Goal: Task Accomplishment & Management: Manage account settings

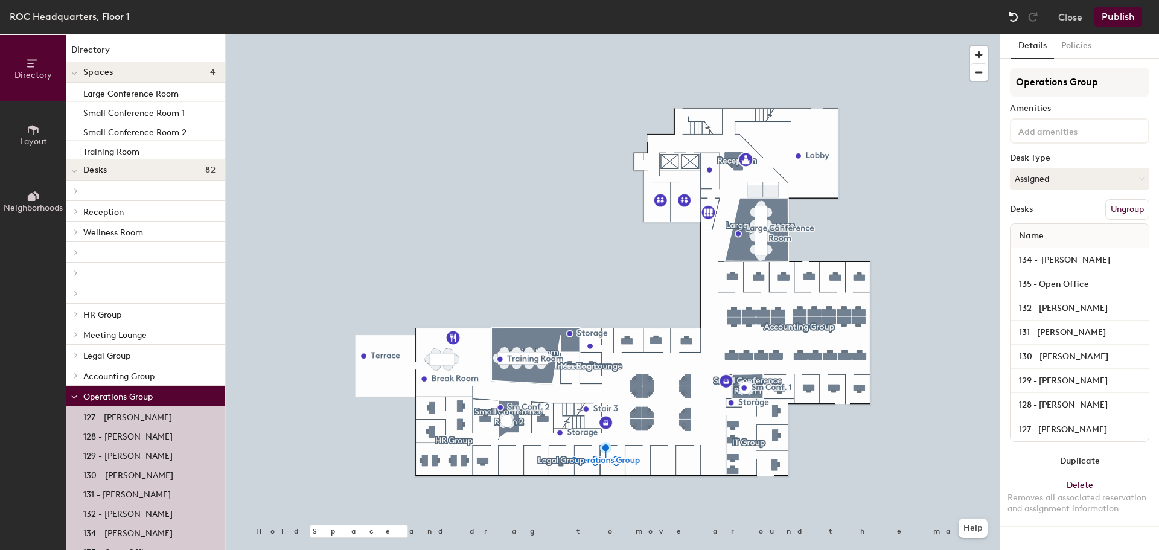
click at [1013, 16] on img at bounding box center [1013, 17] width 12 height 12
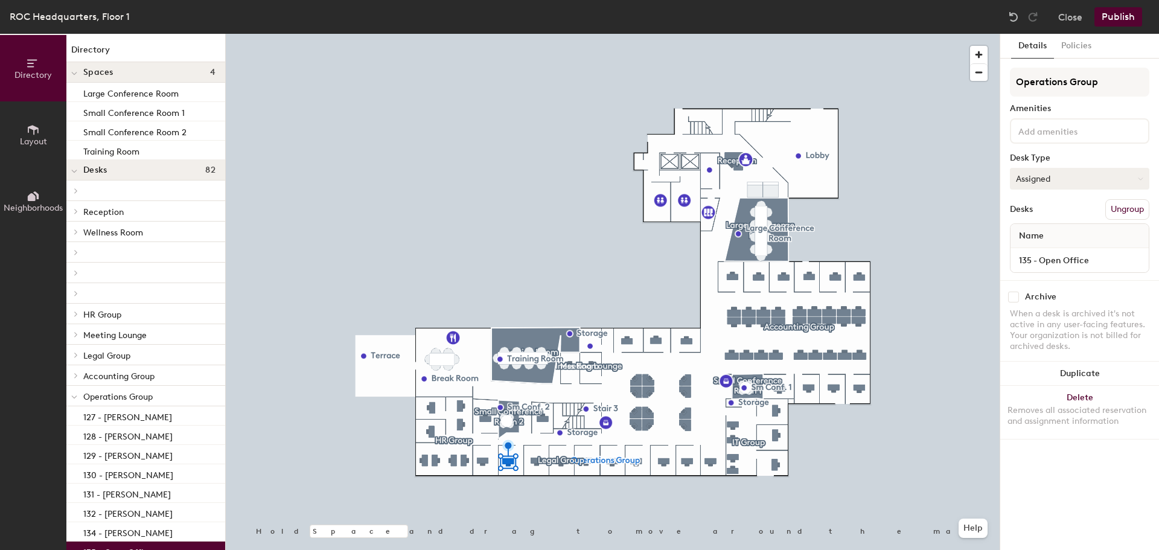
click at [1071, 182] on button "Assigned" at bounding box center [1079, 179] width 139 height 22
click at [1063, 211] on div "Assigned" at bounding box center [1070, 216] width 121 height 18
click at [1077, 97] on div "Operations Group Amenities Desk Type Assigned Desks Ungroup Name 135 - Open Off…" at bounding box center [1079, 174] width 139 height 212
click at [1103, 84] on input "Operations Group" at bounding box center [1079, 82] width 139 height 29
click at [993, 91] on div "Directory Layout Neighborhoods Directory Spaces 4 Large Conference Room Small C…" at bounding box center [579, 292] width 1159 height 516
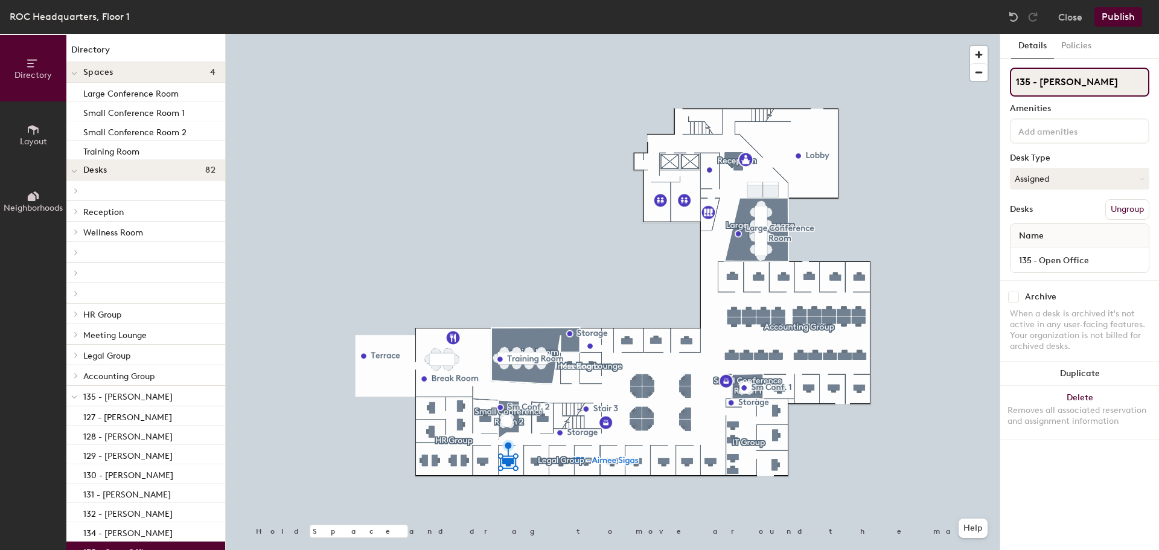
type input "135 - [PERSON_NAME]"
click at [1065, 237] on div "Name" at bounding box center [1079, 236] width 138 height 24
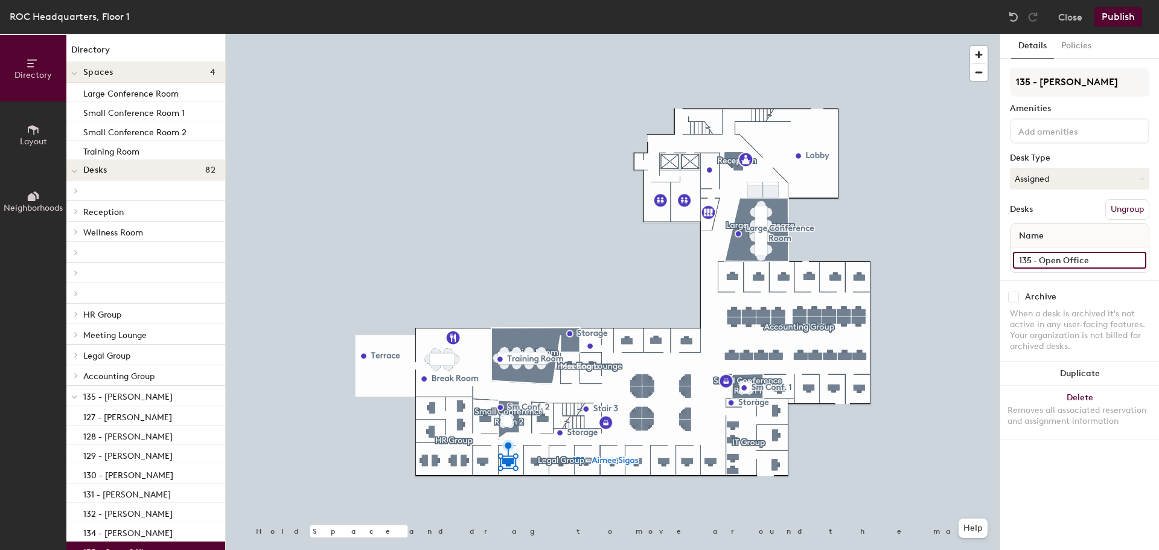
click at [1068, 260] on input "135 - Open Office" at bounding box center [1079, 260] width 133 height 17
click at [1098, 261] on input "135 - Open Office" at bounding box center [1079, 260] width 133 height 17
drag, startPoint x: 1098, startPoint y: 261, endPoint x: 1042, endPoint y: 266, distance: 56.9
click at [1042, 266] on input "135 - Open Office" at bounding box center [1079, 260] width 133 height 17
click at [1066, 116] on div "135 - [PERSON_NAME] Amenities Desk Type Assigned Desks Ungroup Name 135 - Open …" at bounding box center [1079, 174] width 139 height 212
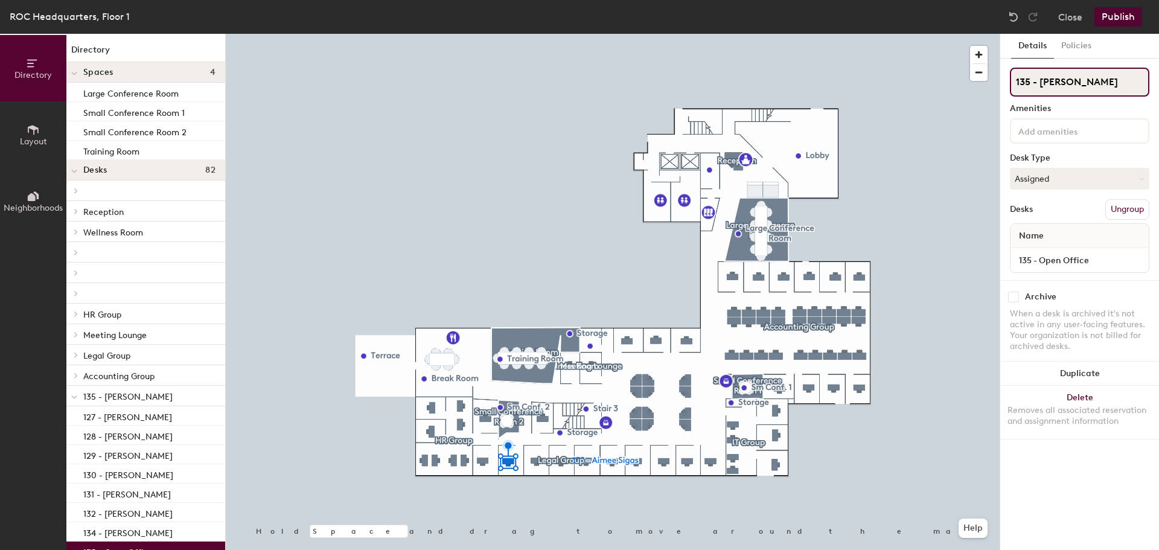
drag, startPoint x: 1081, startPoint y: 93, endPoint x: 1086, endPoint y: 88, distance: 7.3
click at [1082, 93] on input "135 - [PERSON_NAME]" at bounding box center [1079, 82] width 139 height 29
click at [1096, 78] on input "135 - [PERSON_NAME]" at bounding box center [1079, 82] width 139 height 29
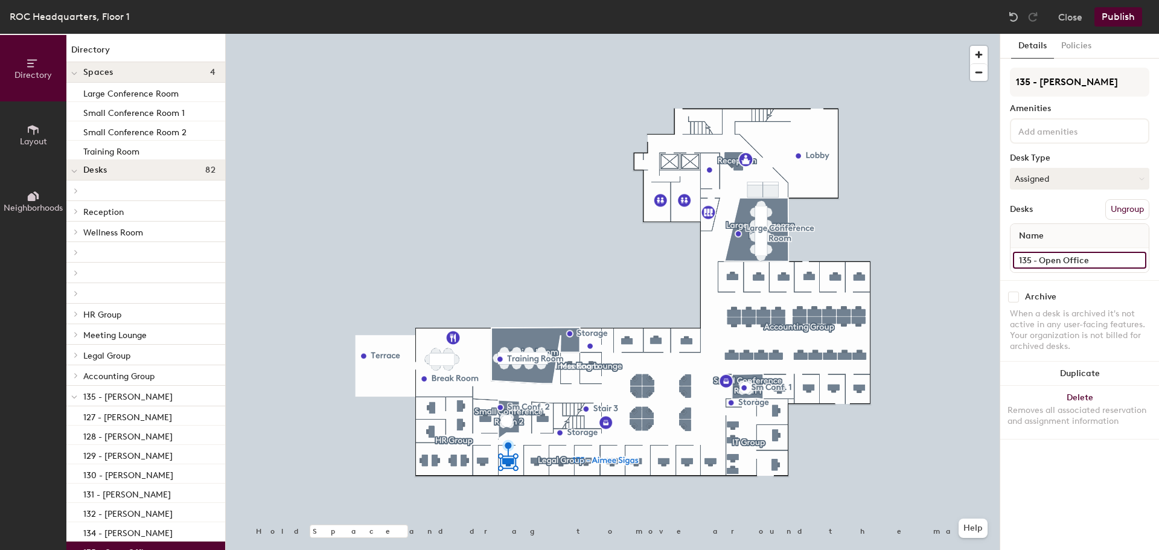
click at [1094, 258] on input "135 - Open Office" at bounding box center [1079, 260] width 133 height 17
drag, startPoint x: 1094, startPoint y: 258, endPoint x: 1069, endPoint y: 260, distance: 25.4
click at [1069, 260] on input "135 - Open Office" at bounding box center [1079, 260] width 133 height 17
click at [1108, 257] on input "135 - Open Office" at bounding box center [1079, 260] width 133 height 17
drag, startPoint x: 1099, startPoint y: 263, endPoint x: 1040, endPoint y: 267, distance: 59.3
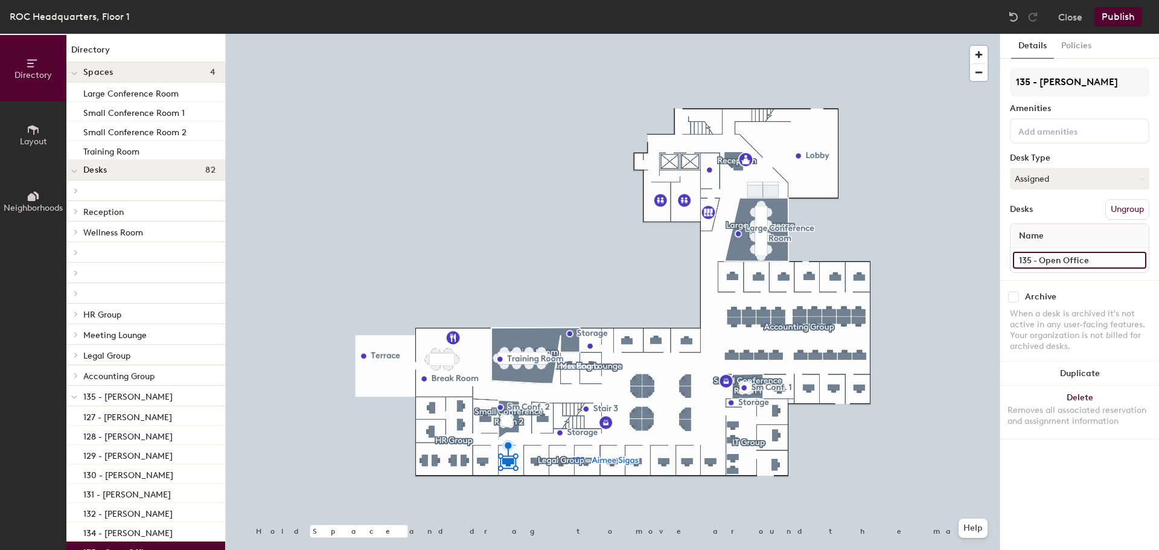
click at [1040, 267] on input "135 - Open Office" at bounding box center [1079, 260] width 133 height 17
type input "[PERSON_NAME]"
click at [1104, 306] on div "Archive When a desk is archived it's not active in any user-facing features. Yo…" at bounding box center [1079, 323] width 159 height 86
click at [1082, 247] on div "Name" at bounding box center [1079, 236] width 138 height 24
click at [1077, 241] on div "Name" at bounding box center [1079, 236] width 138 height 24
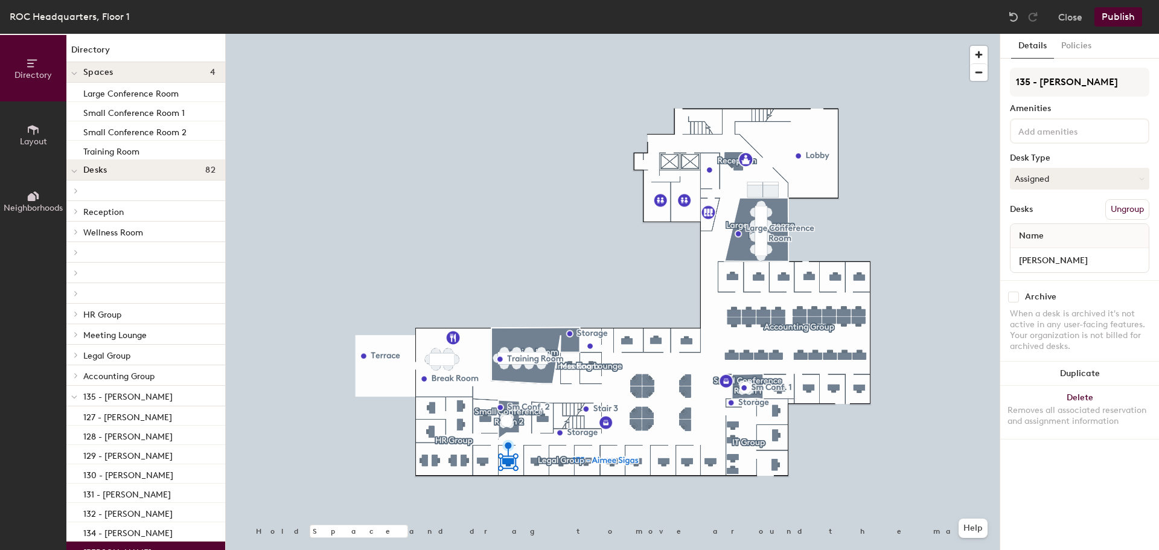
click at [1054, 235] on div "Name" at bounding box center [1079, 236] width 138 height 24
click at [1083, 82] on input "135 - [PERSON_NAME]" at bounding box center [1079, 82] width 139 height 29
click at [1114, 84] on input "135 - [PERSON_NAME]" at bounding box center [1079, 82] width 139 height 29
click at [113, 398] on span "135 - [PERSON_NAME]" at bounding box center [127, 397] width 89 height 10
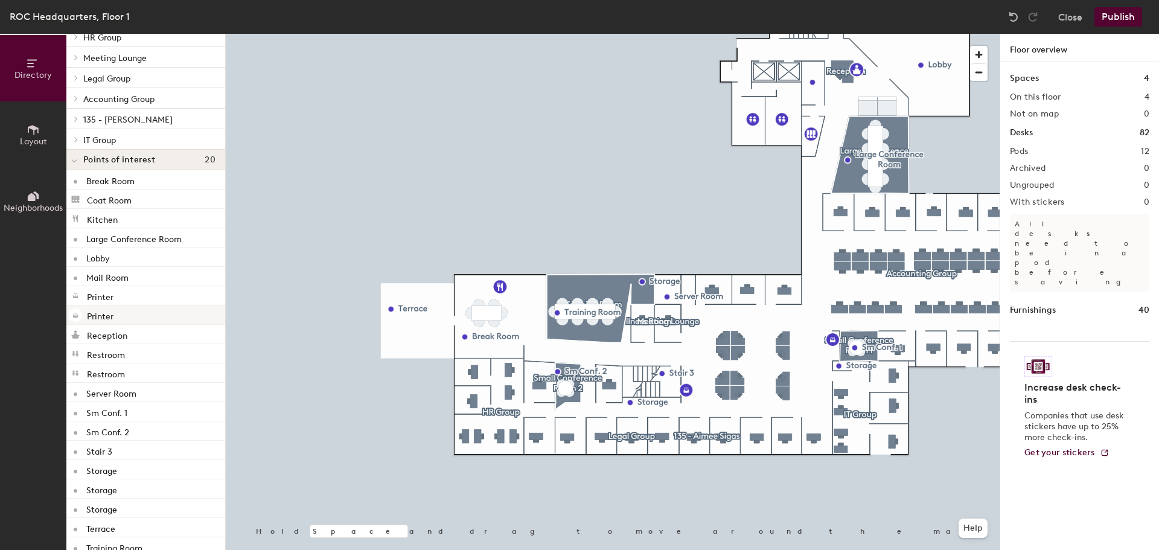
scroll to position [293, 0]
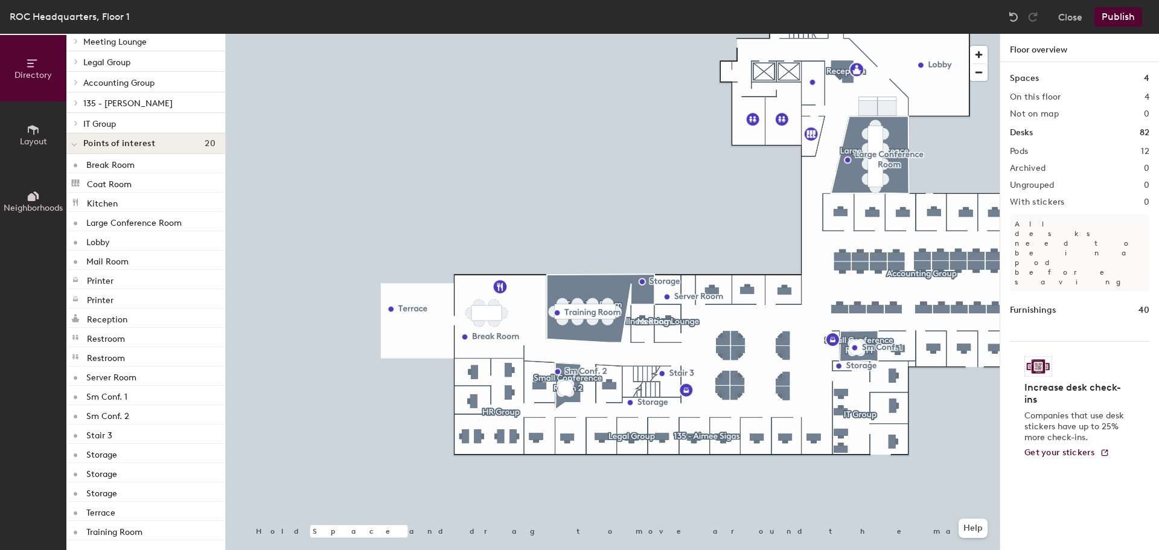
click at [1115, 22] on button "Publish" at bounding box center [1118, 16] width 48 height 19
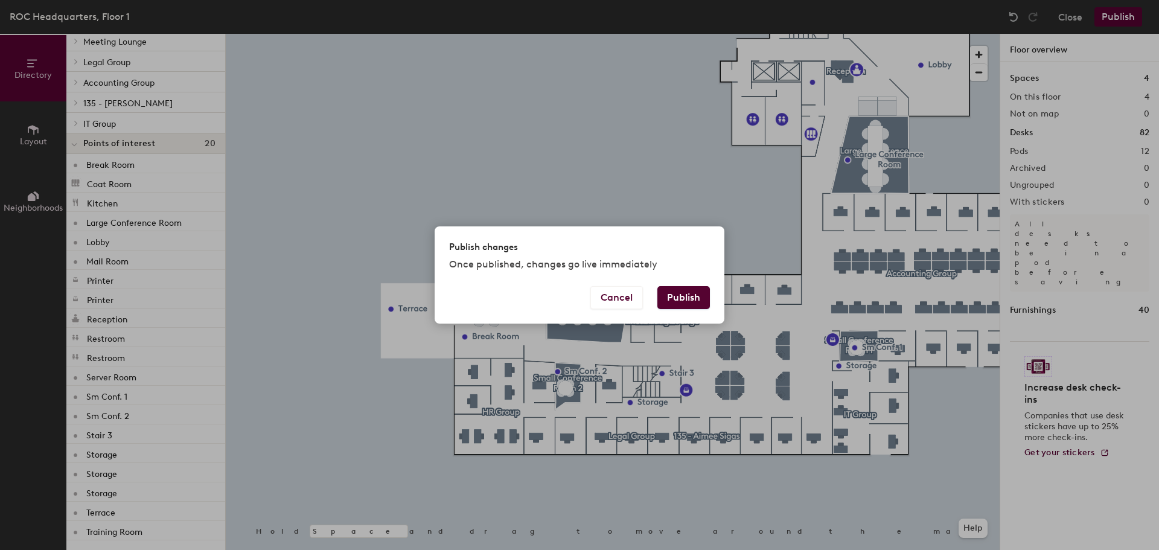
click at [680, 296] on button "Publish" at bounding box center [683, 297] width 53 height 23
